Goal: Information Seeking & Learning: Compare options

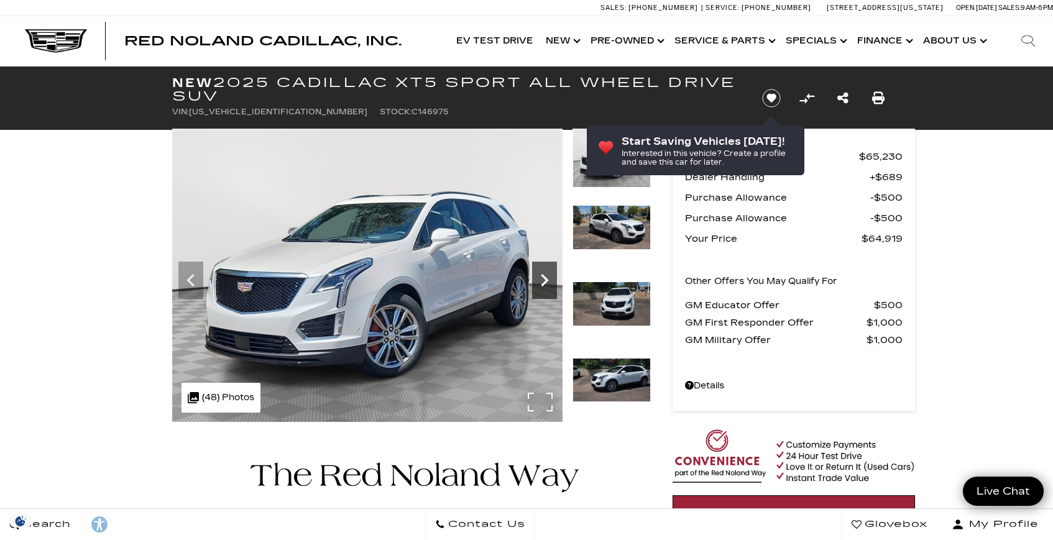
click at [557, 273] on div at bounding box center [367, 275] width 391 height 293
click at [548, 276] on icon "Next" at bounding box center [544, 280] width 25 height 25
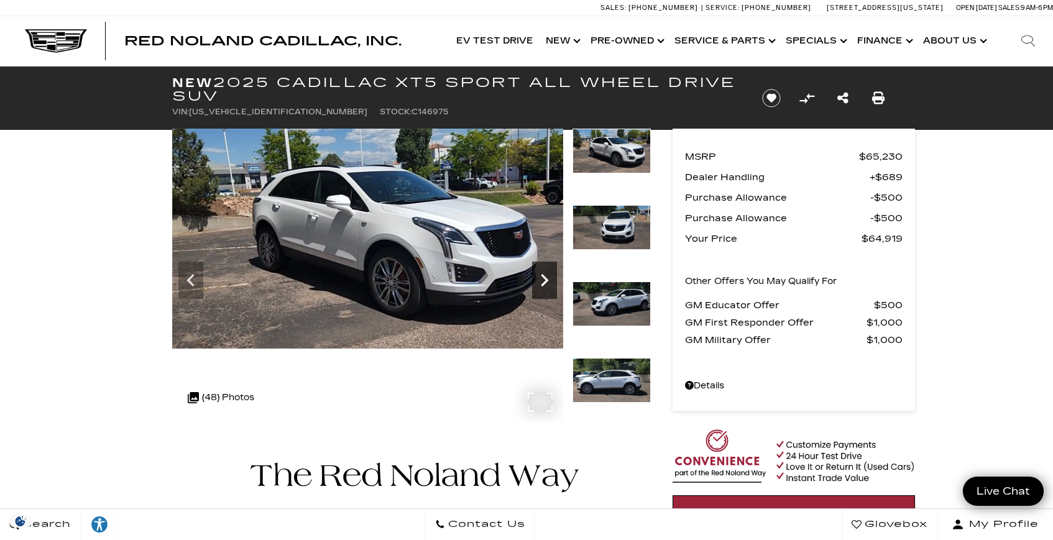
click at [543, 280] on icon "Next" at bounding box center [544, 280] width 25 height 25
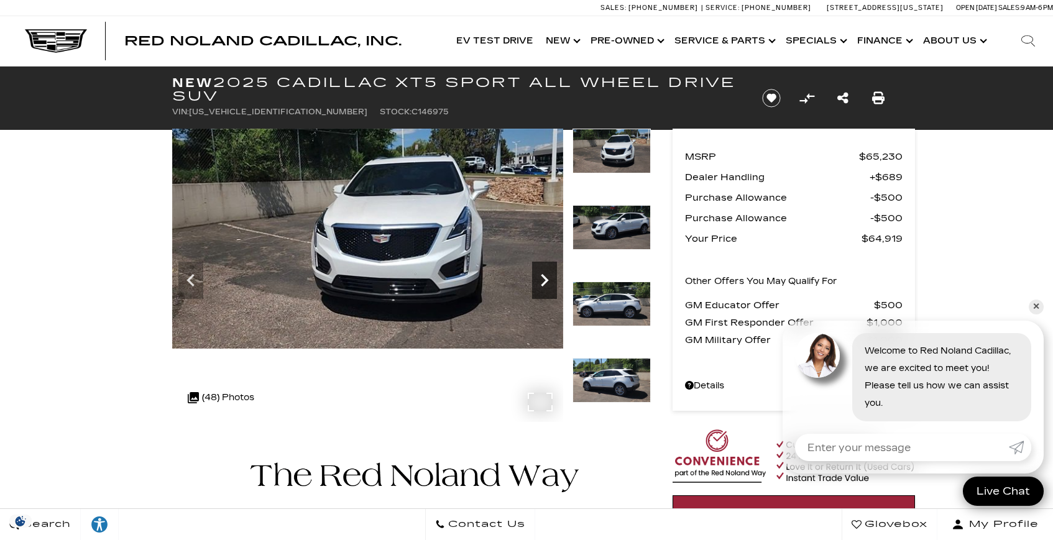
click at [543, 280] on icon "Next" at bounding box center [544, 280] width 25 height 25
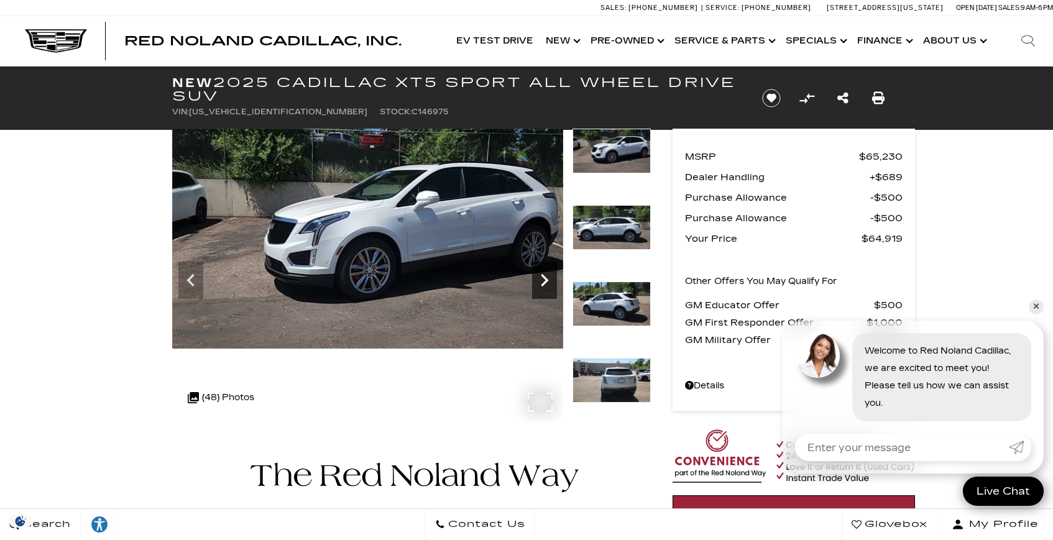
click at [543, 280] on icon "Next" at bounding box center [544, 280] width 25 height 25
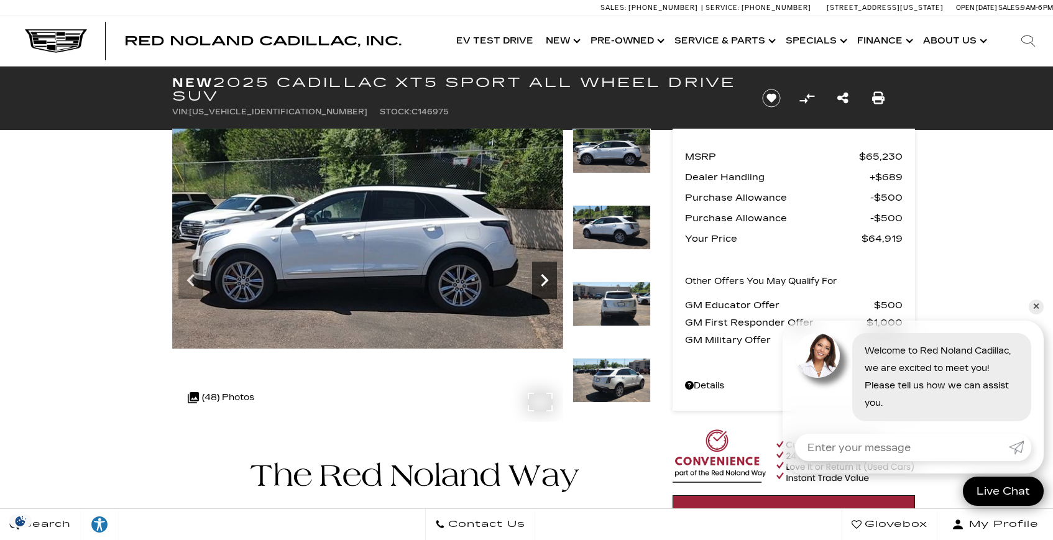
click at [543, 280] on icon "Next" at bounding box center [544, 280] width 25 height 25
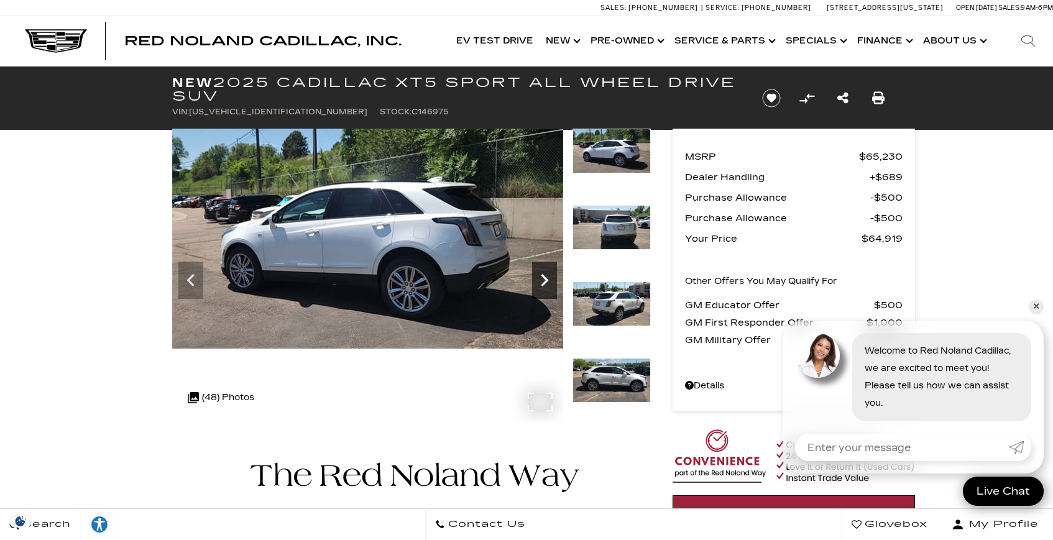
click at [543, 280] on icon "Next" at bounding box center [544, 280] width 25 height 25
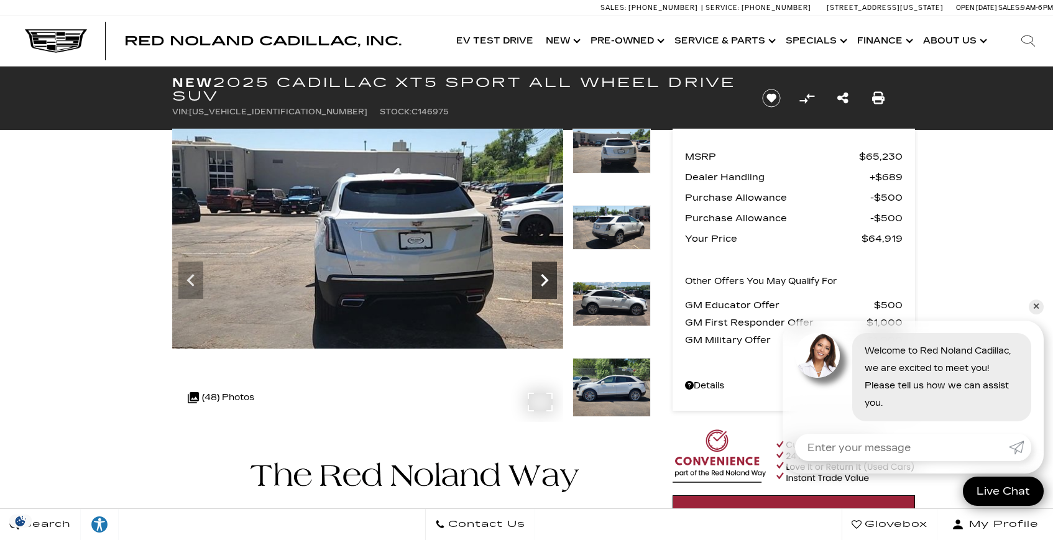
click at [543, 280] on icon "Next" at bounding box center [544, 280] width 25 height 25
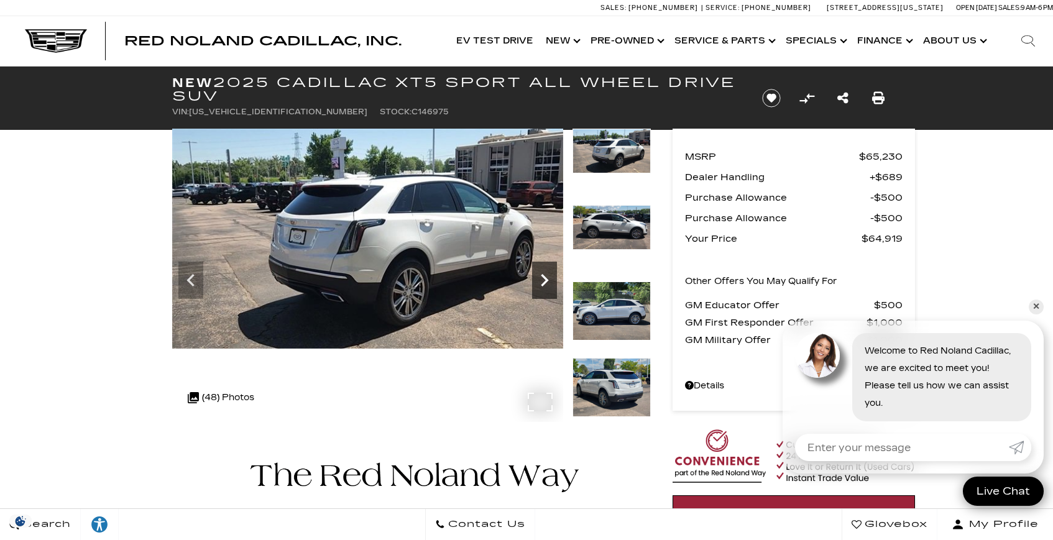
click at [543, 280] on icon "Next" at bounding box center [544, 280] width 25 height 25
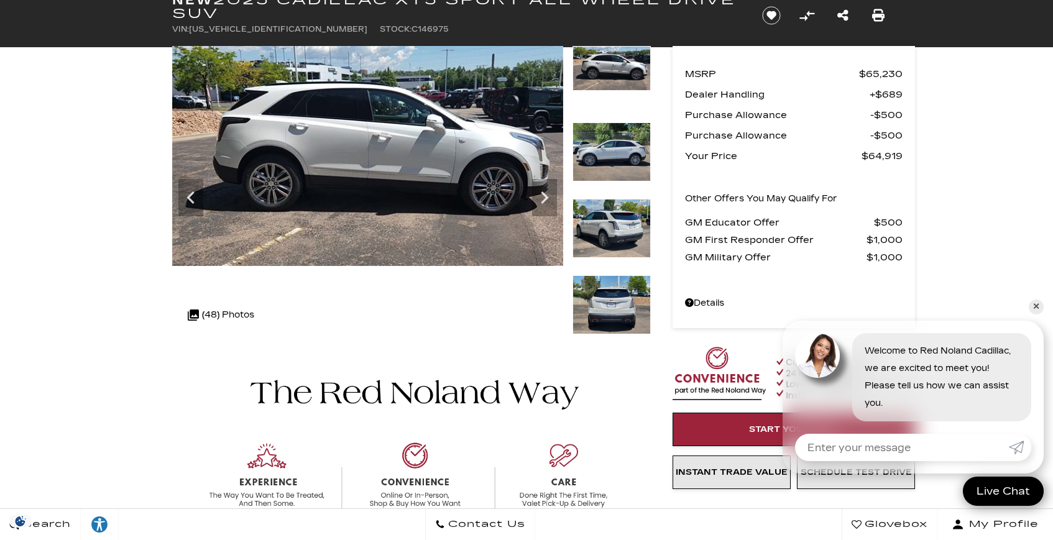
scroll to position [30, 0]
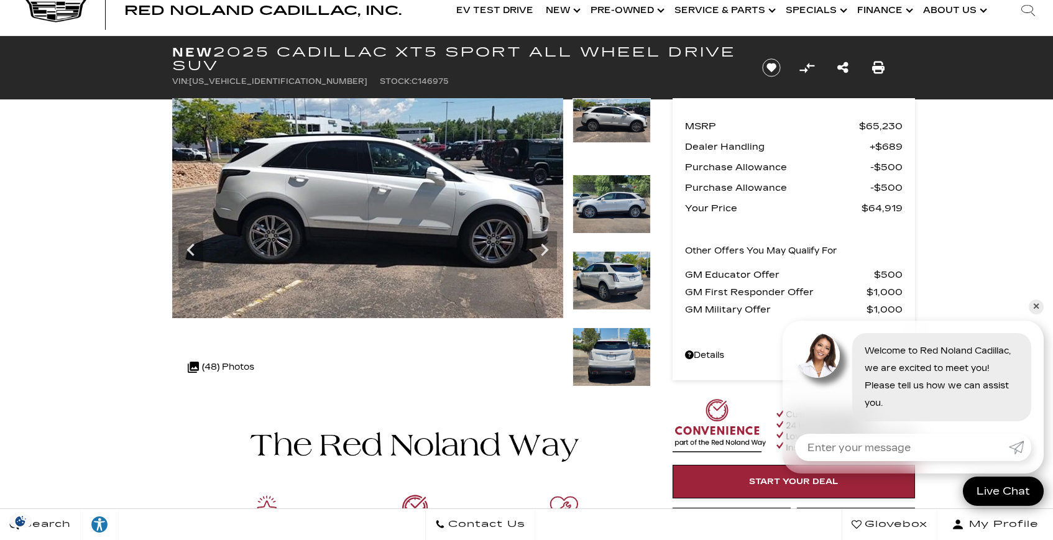
click at [600, 340] on img at bounding box center [611, 357] width 78 height 59
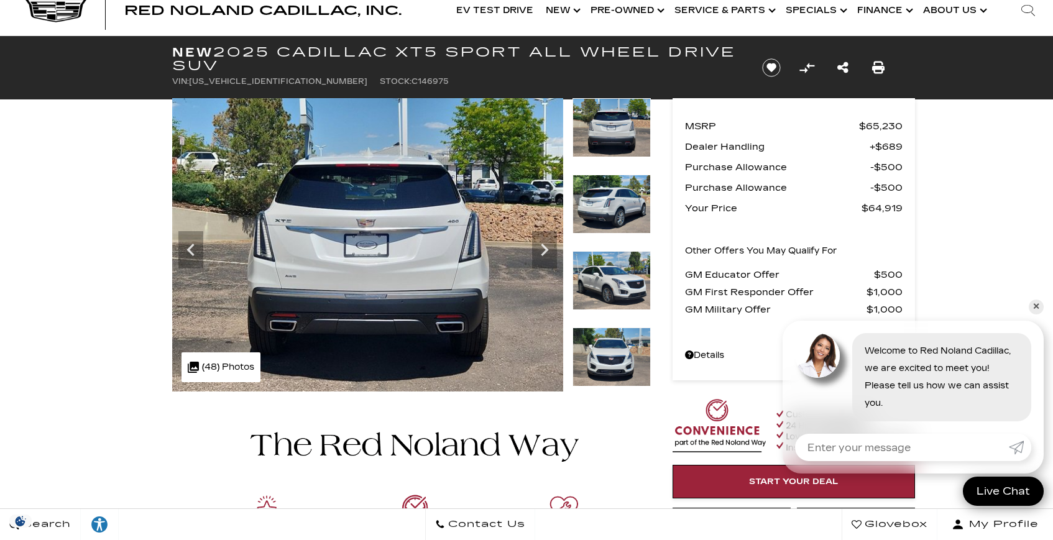
click at [607, 362] on img at bounding box center [611, 357] width 78 height 59
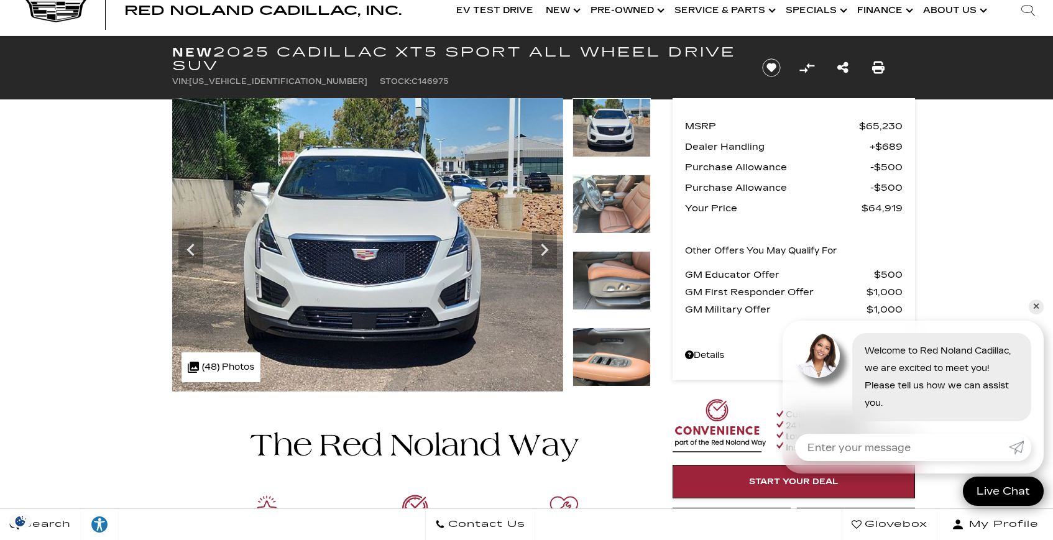
click at [607, 358] on img at bounding box center [611, 357] width 78 height 59
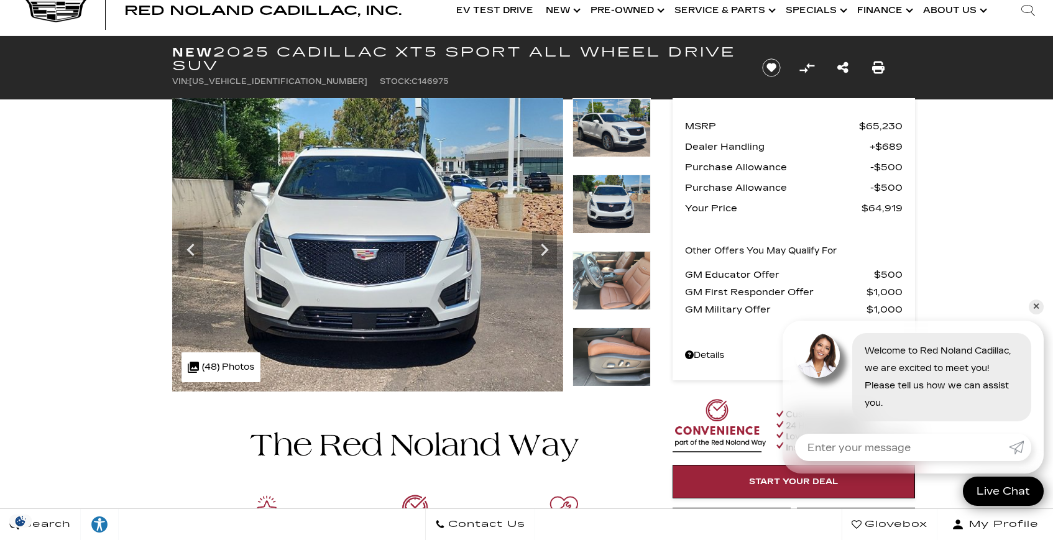
click at [612, 283] on img at bounding box center [611, 280] width 78 height 59
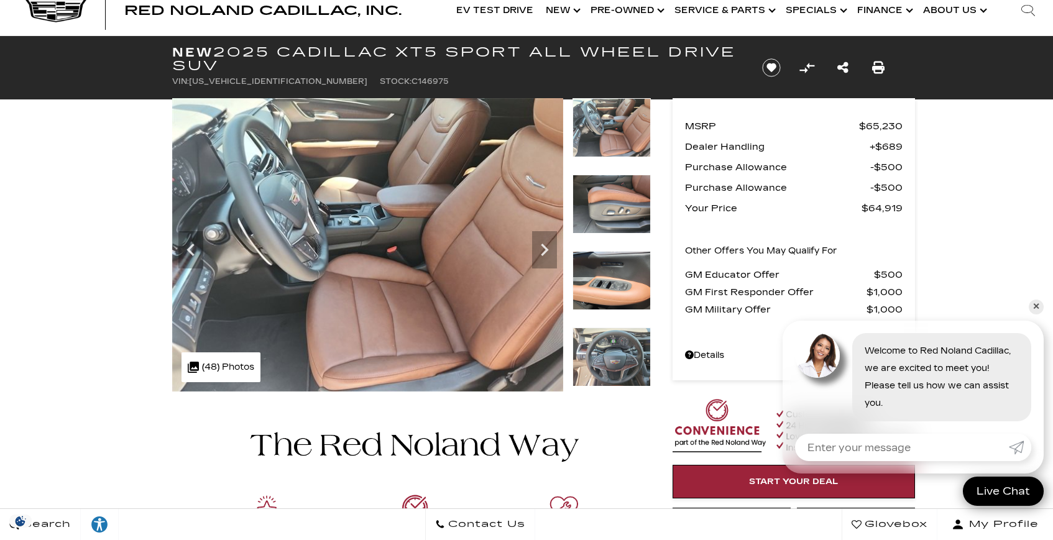
click at [622, 354] on img at bounding box center [611, 357] width 78 height 59
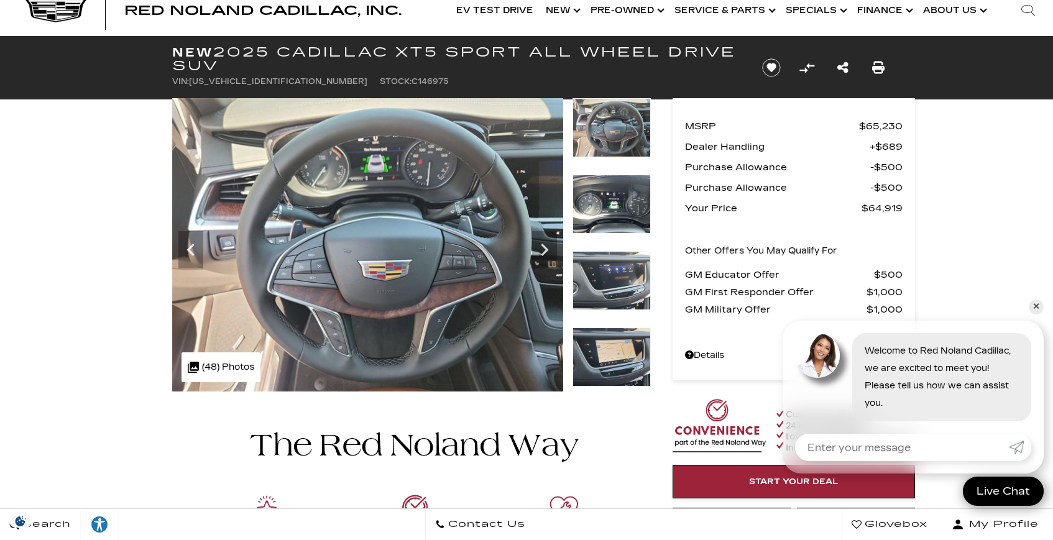
click at [622, 354] on img at bounding box center [611, 357] width 78 height 59
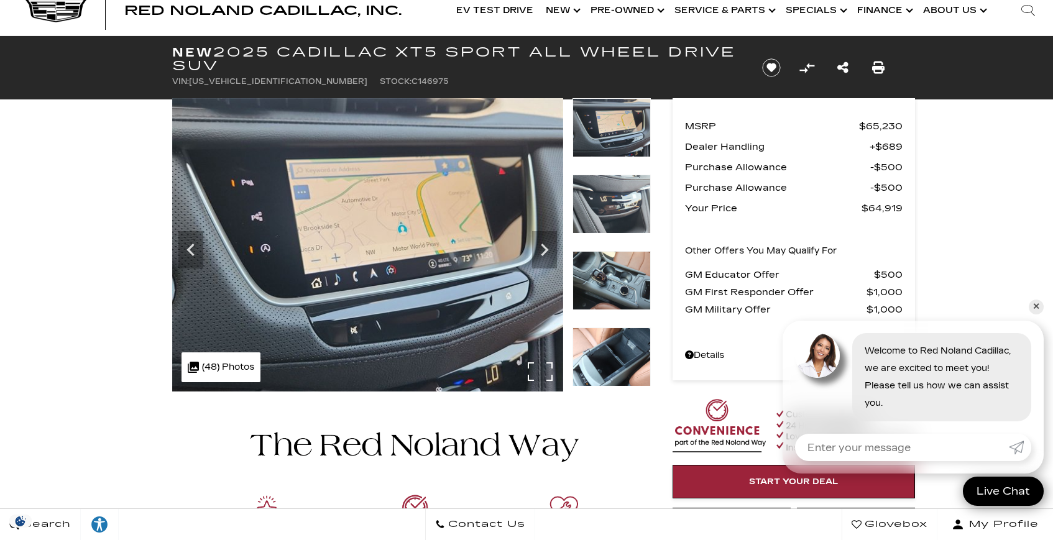
scroll to position [0, 0]
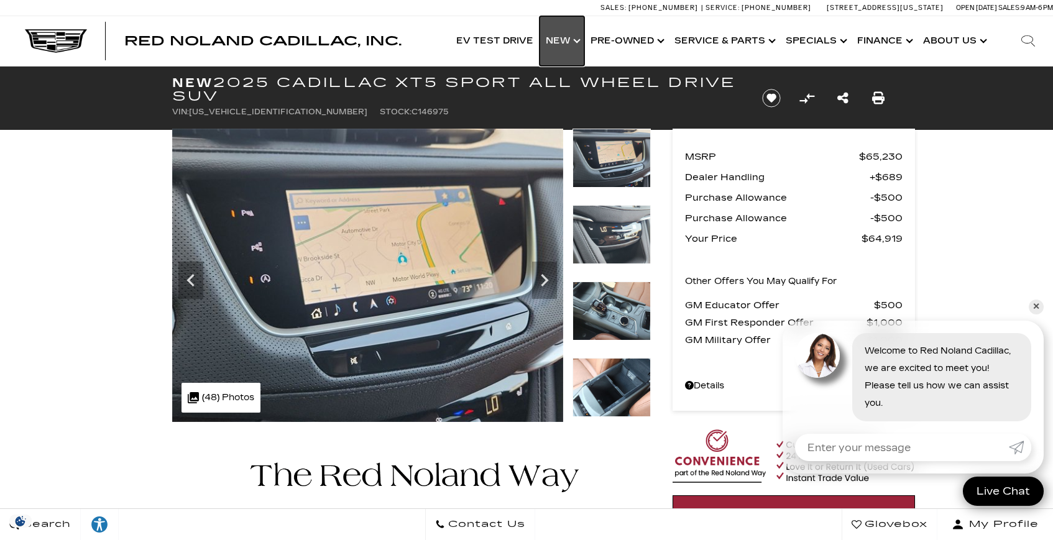
click at [584, 40] on link "Show New" at bounding box center [561, 41] width 45 height 50
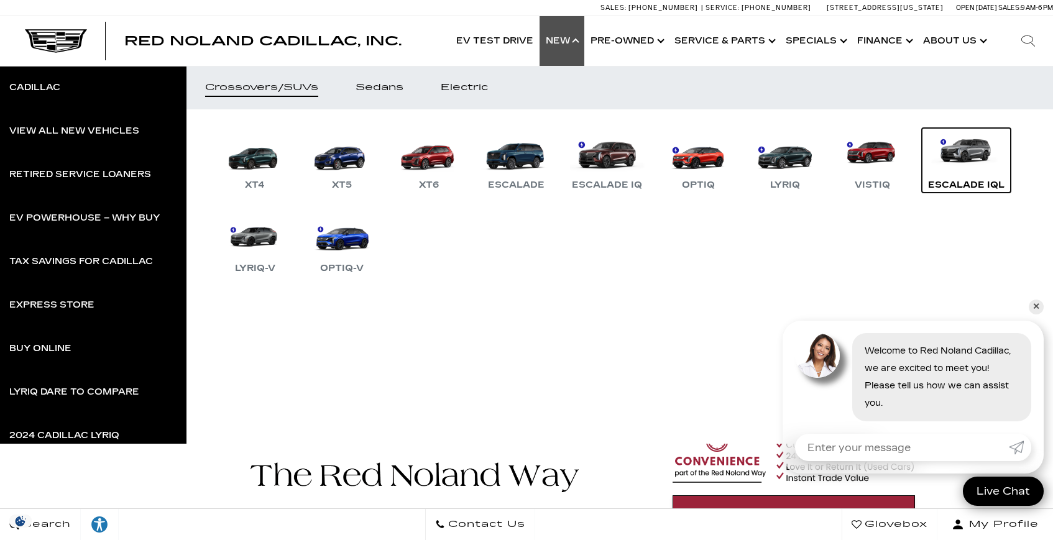
click at [963, 179] on div "Escalade IQL" at bounding box center [966, 185] width 89 height 15
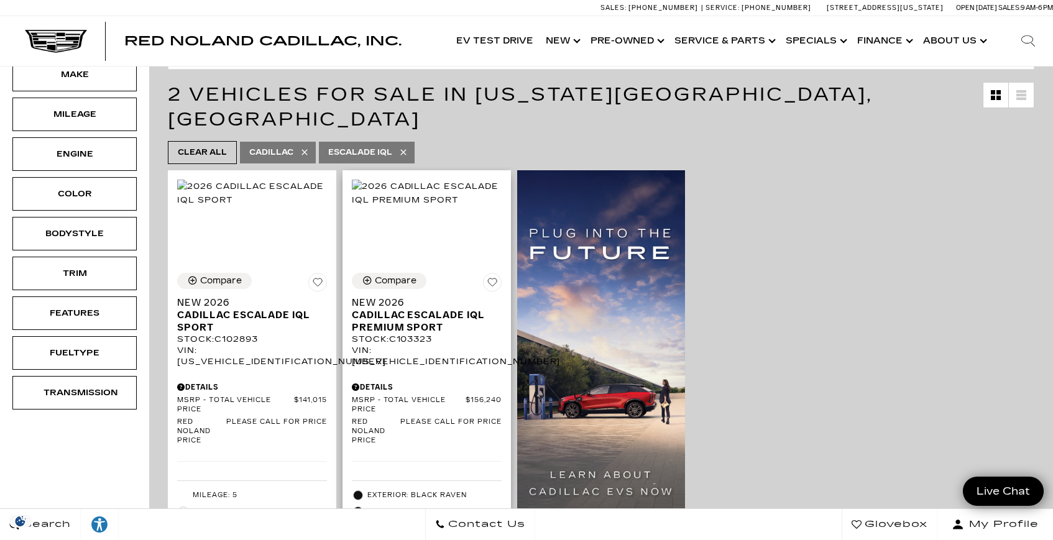
scroll to position [178, 0]
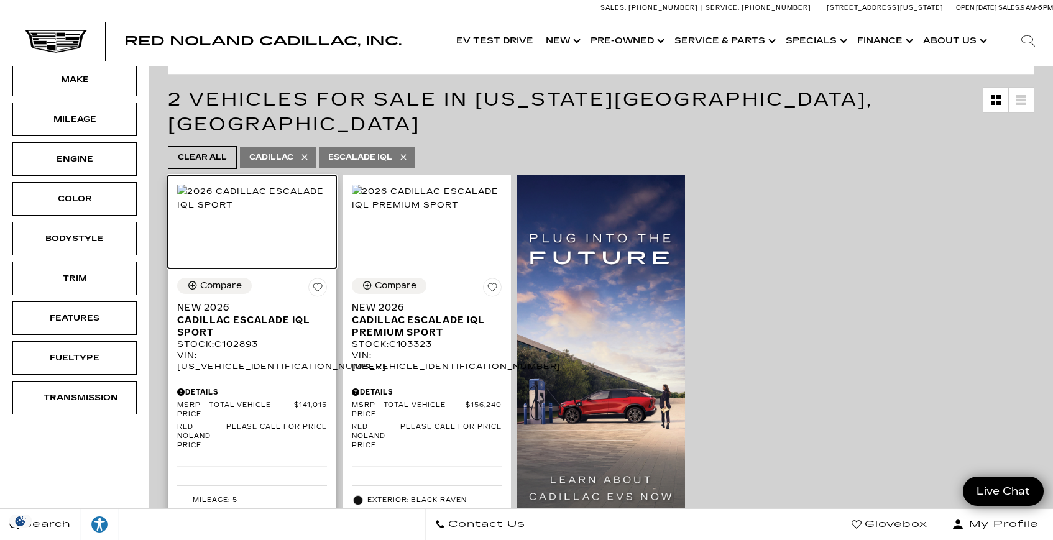
click at [249, 212] on img at bounding box center [252, 198] width 150 height 27
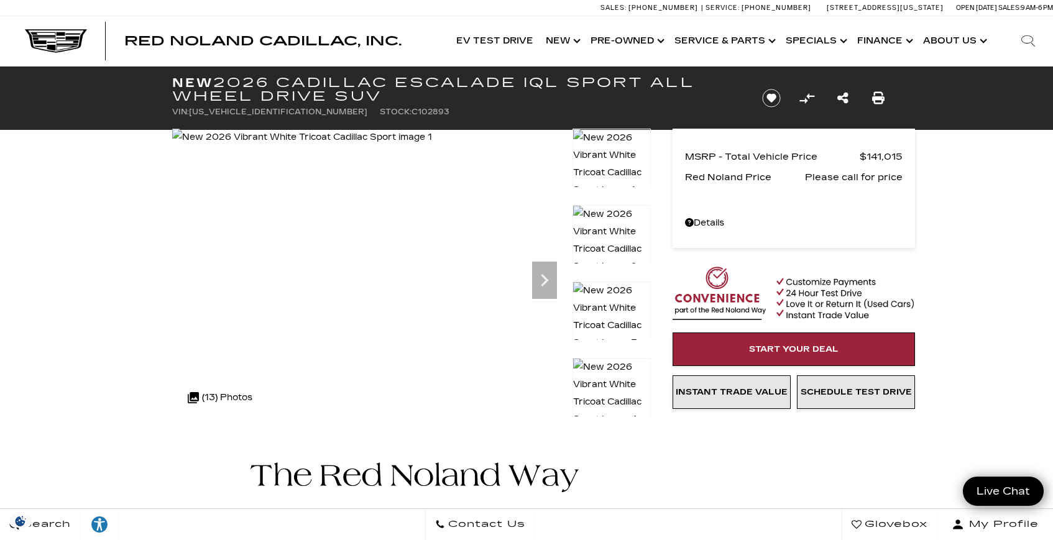
click at [608, 383] on img at bounding box center [611, 393] width 78 height 71
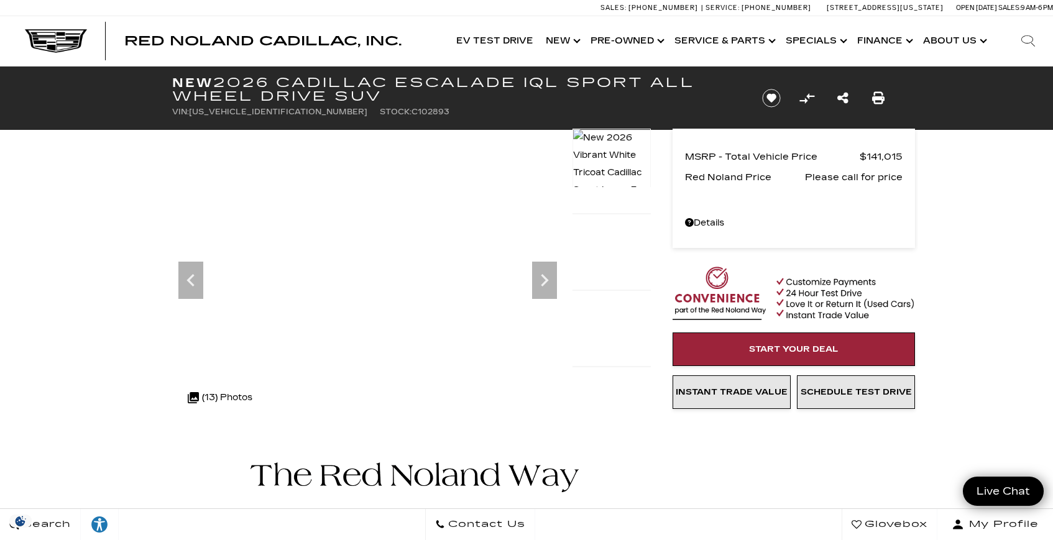
click at [608, 383] on img at bounding box center [611, 392] width 78 height 71
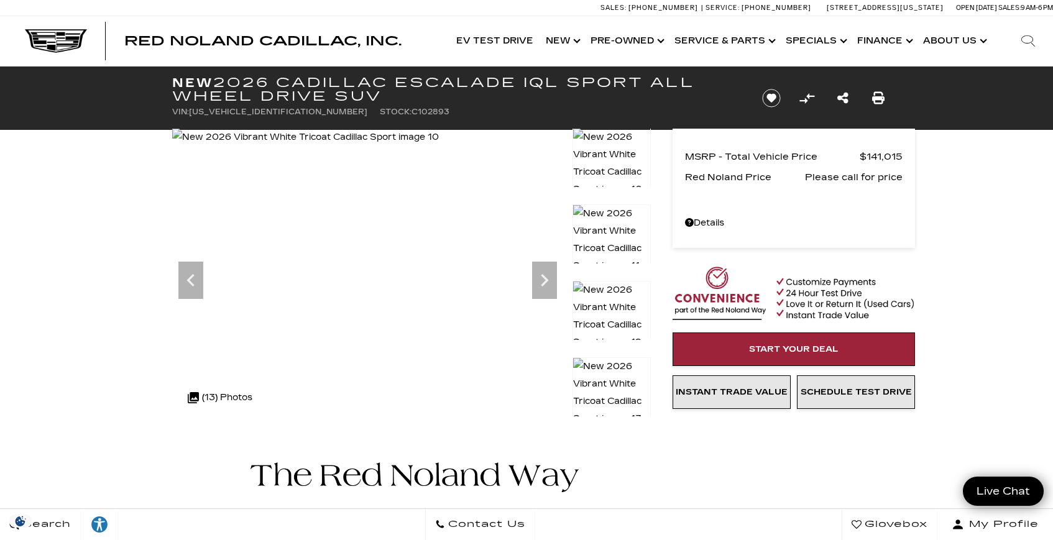
click at [609, 385] on img at bounding box center [611, 392] width 78 height 71
click at [618, 293] on img at bounding box center [611, 316] width 78 height 71
click at [616, 227] on img at bounding box center [611, 239] width 78 height 71
click at [576, 40] on link "Show New" at bounding box center [561, 41] width 45 height 50
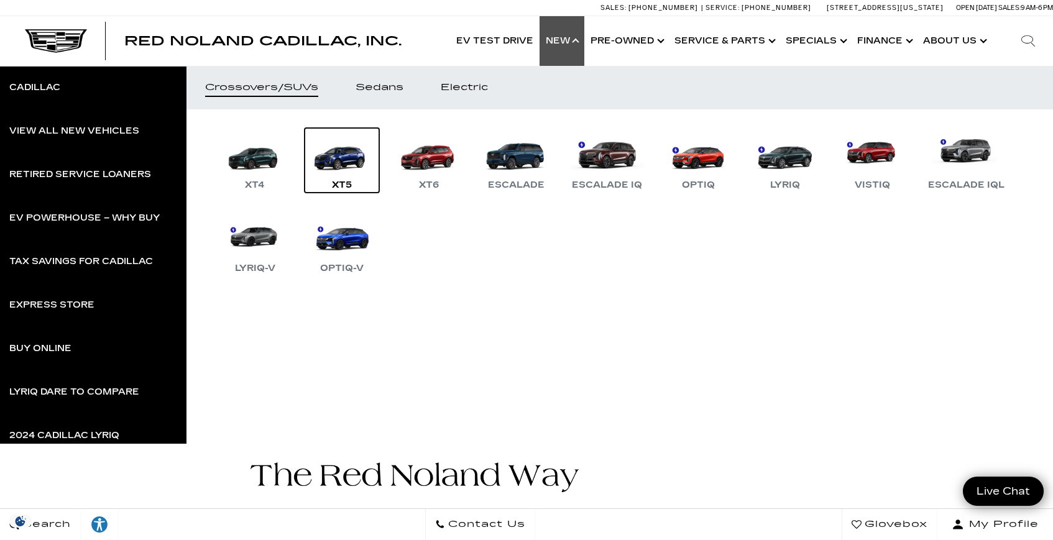
click at [345, 162] on link "XT5" at bounding box center [342, 160] width 75 height 65
